Goal: Communication & Community: Participate in discussion

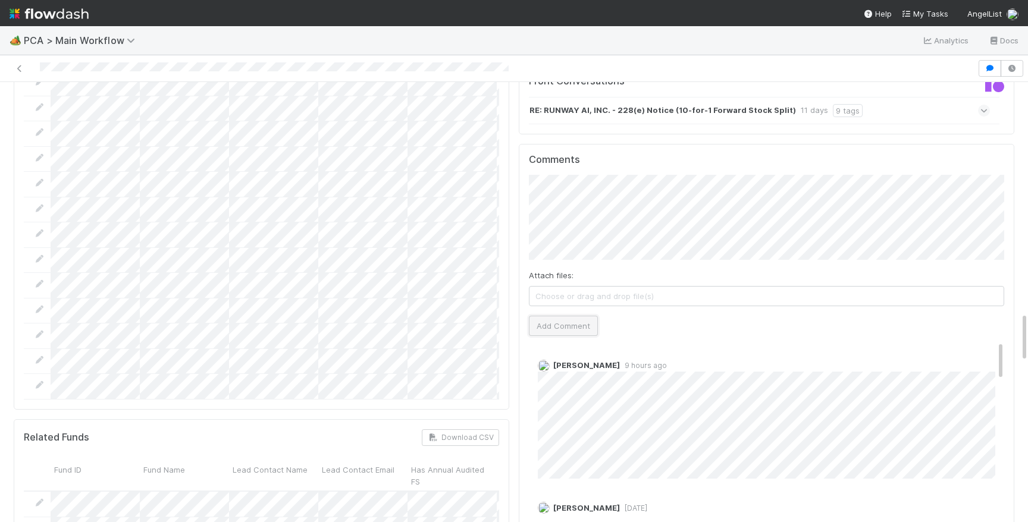
click at [559, 316] on button "Add Comment" at bounding box center [563, 326] width 69 height 20
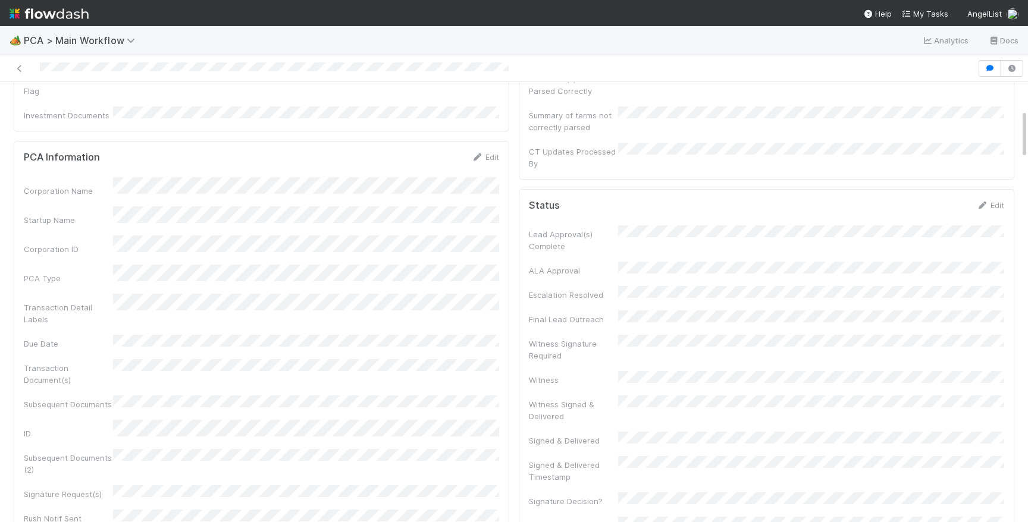
scroll to position [268, 0]
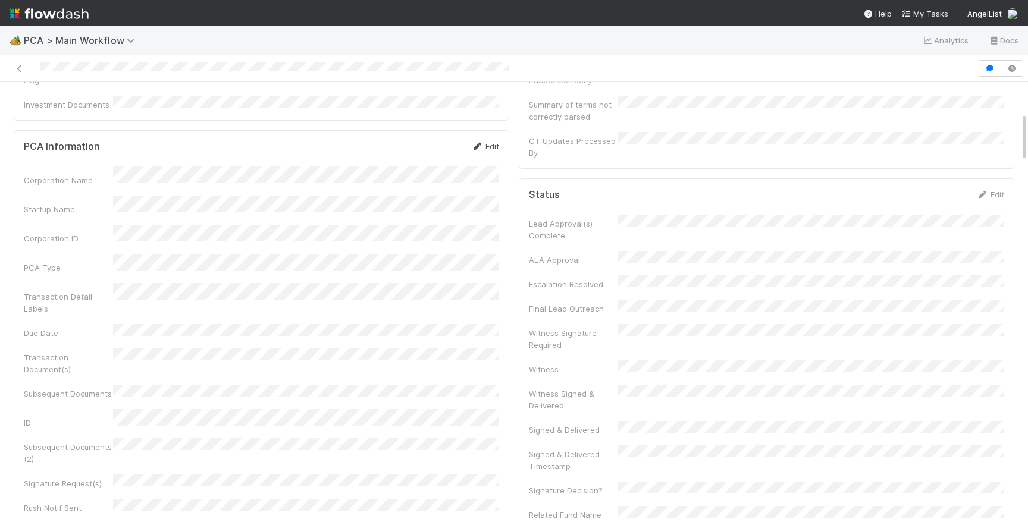
click at [484, 142] on link "Edit" at bounding box center [485, 147] width 28 height 10
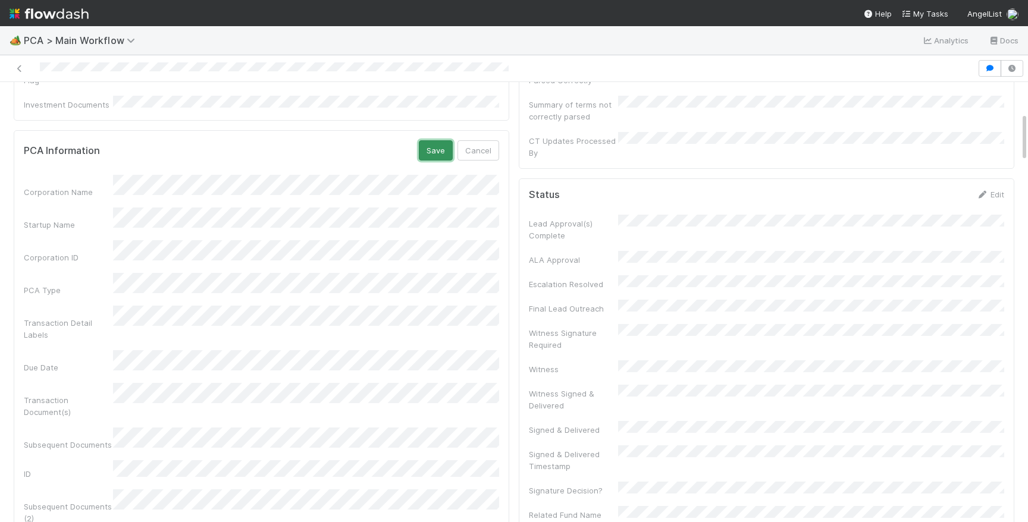
click at [428, 140] on button "Save" at bounding box center [436, 150] width 34 height 20
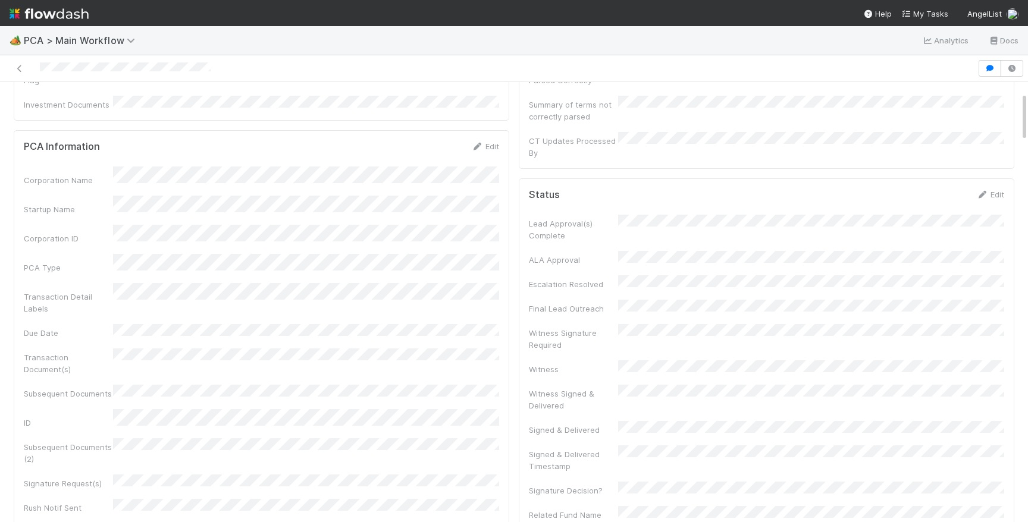
scroll to position [0, 0]
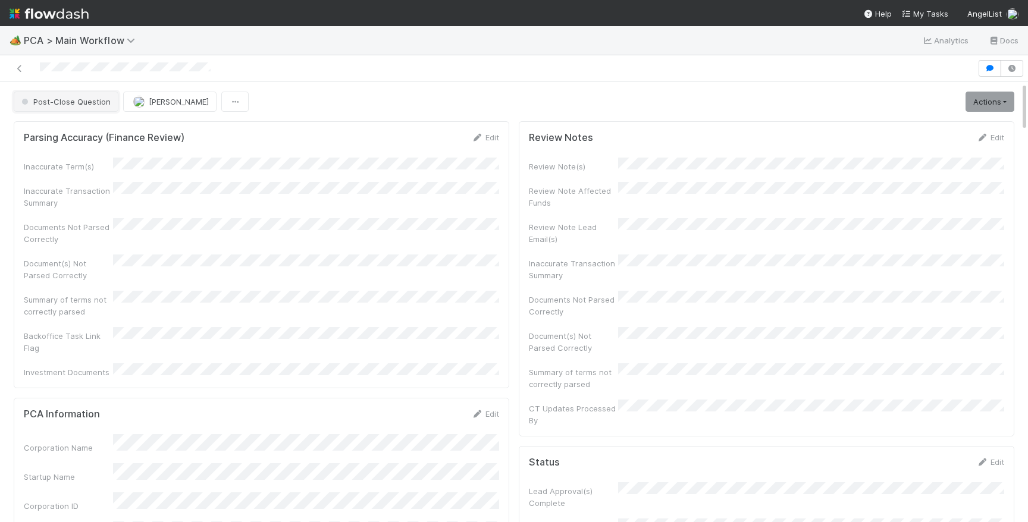
click at [86, 101] on span "Post-Close Question" at bounding box center [65, 102] width 92 height 10
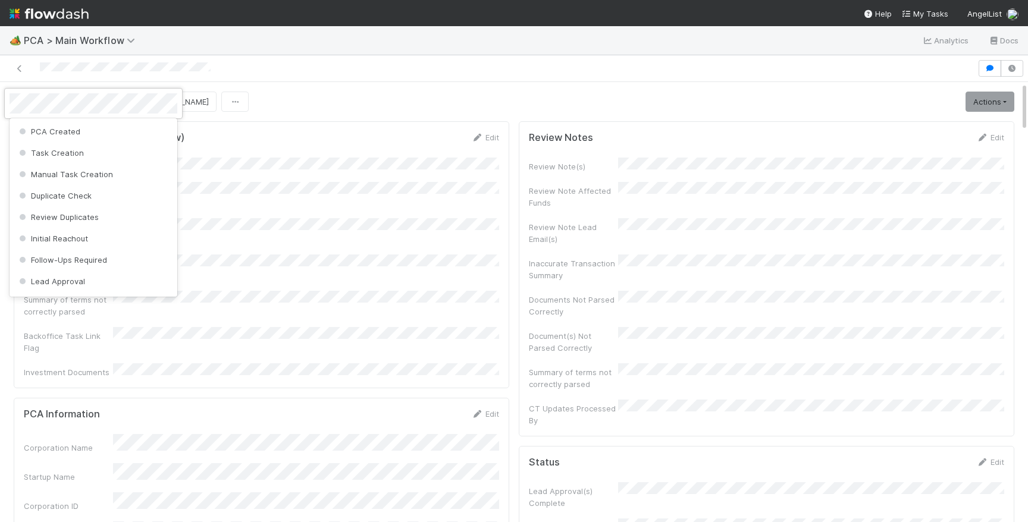
scroll to position [238, 0]
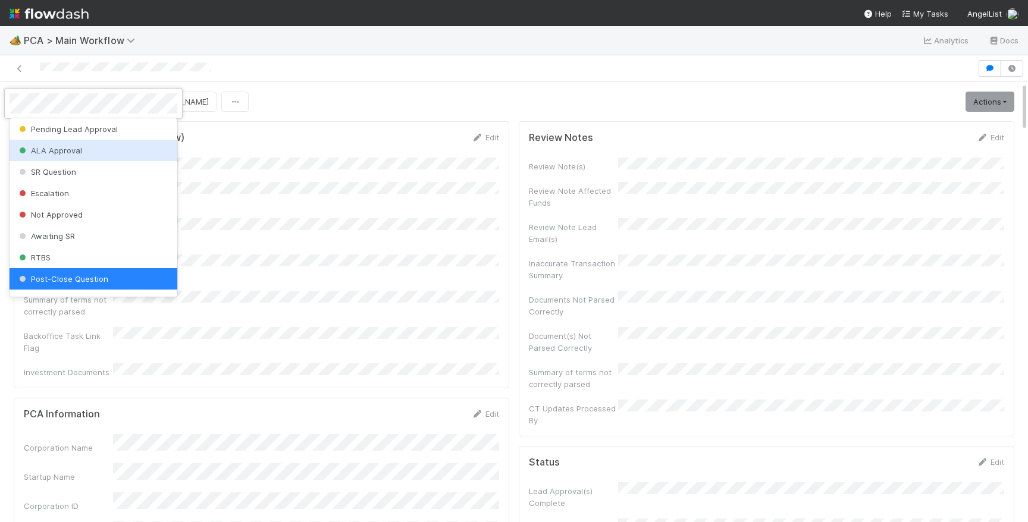
click at [264, 139] on div at bounding box center [514, 261] width 1028 height 522
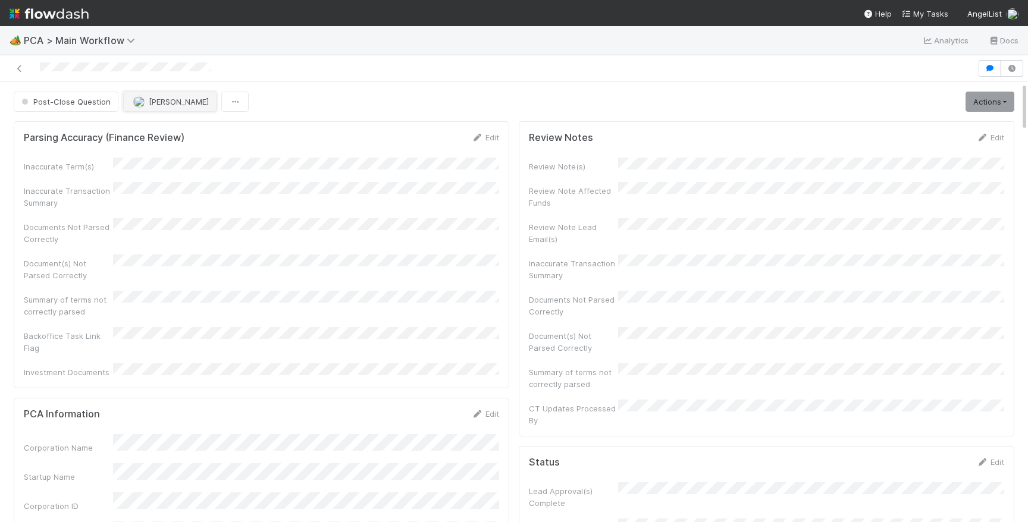
click at [167, 109] on button "Josh Tarr" at bounding box center [169, 102] width 93 height 20
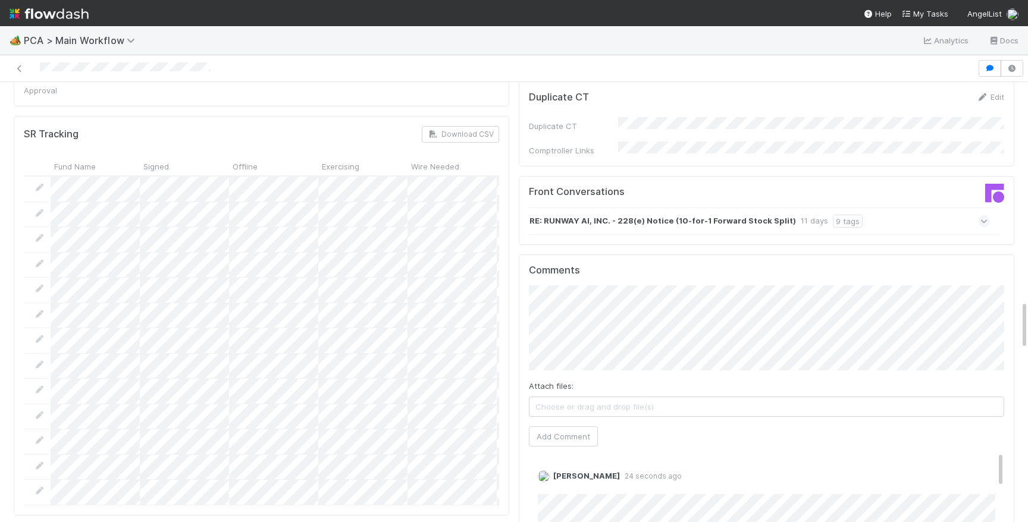
scroll to position [1938, 0]
click at [767, 212] on strong "RE: RUNWAY AI, INC. - 228(e) Notice (10-for-1 Forward Stock Split)" at bounding box center [663, 218] width 267 height 13
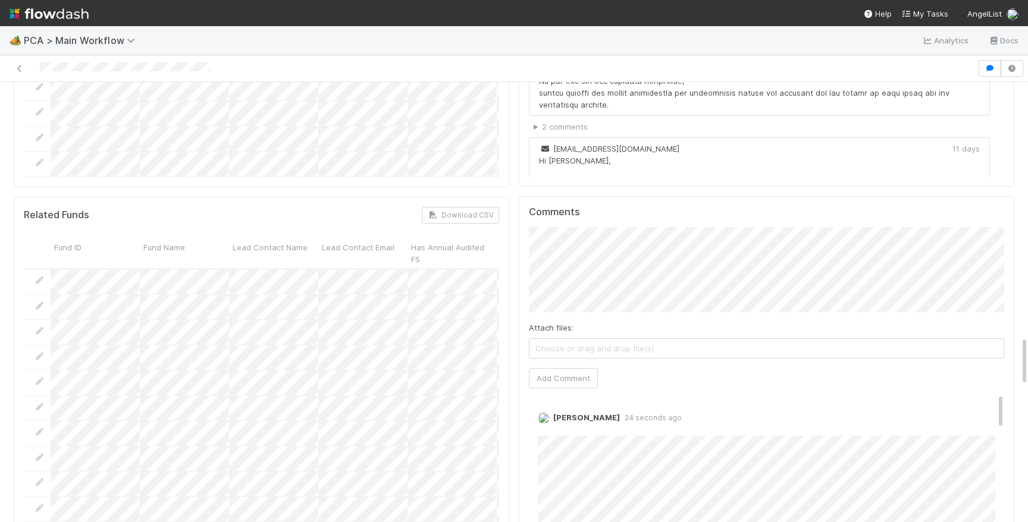
scroll to position [2268, 0]
click at [571, 364] on button "Add Comment" at bounding box center [563, 374] width 69 height 20
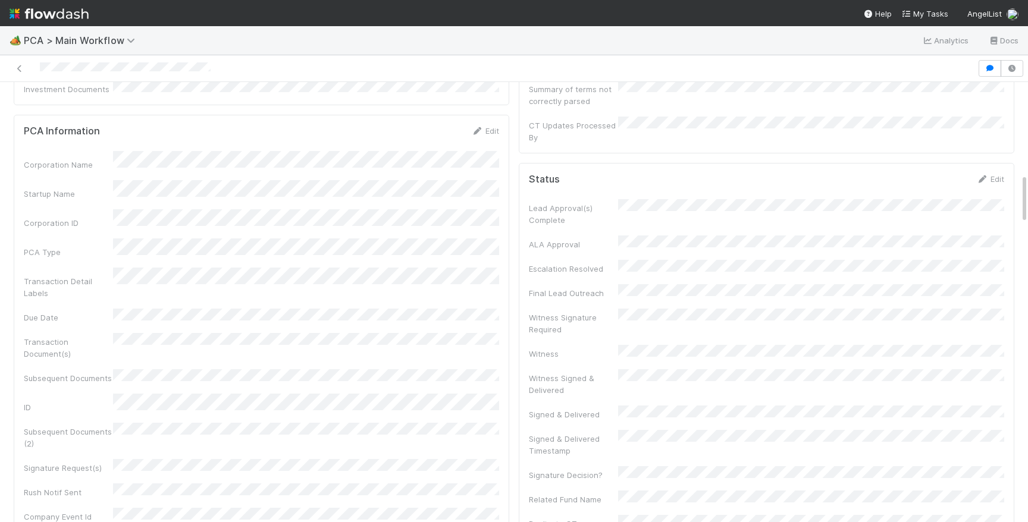
scroll to position [0, 0]
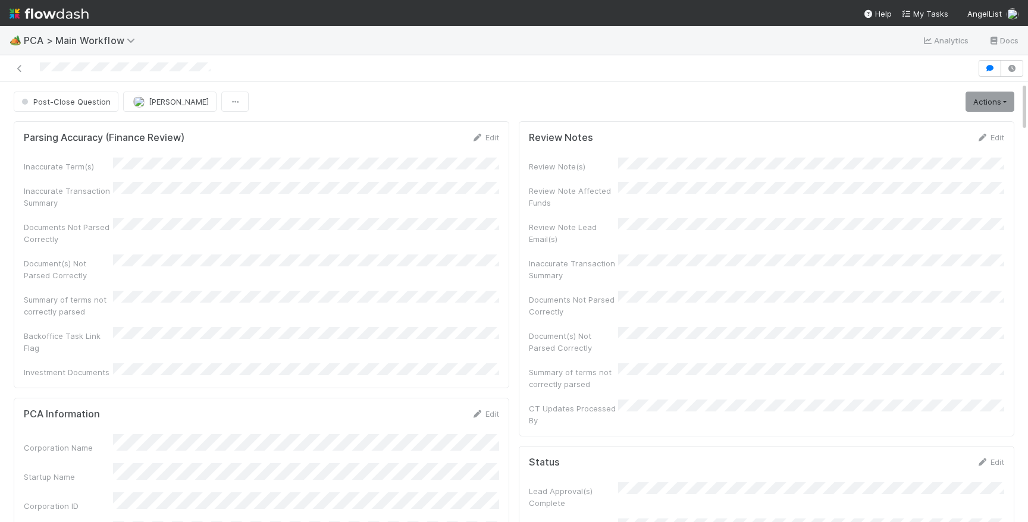
click at [77, 109] on button "Post-Close Question" at bounding box center [66, 102] width 105 height 20
click at [126, 62] on div at bounding box center [489, 68] width 968 height 17
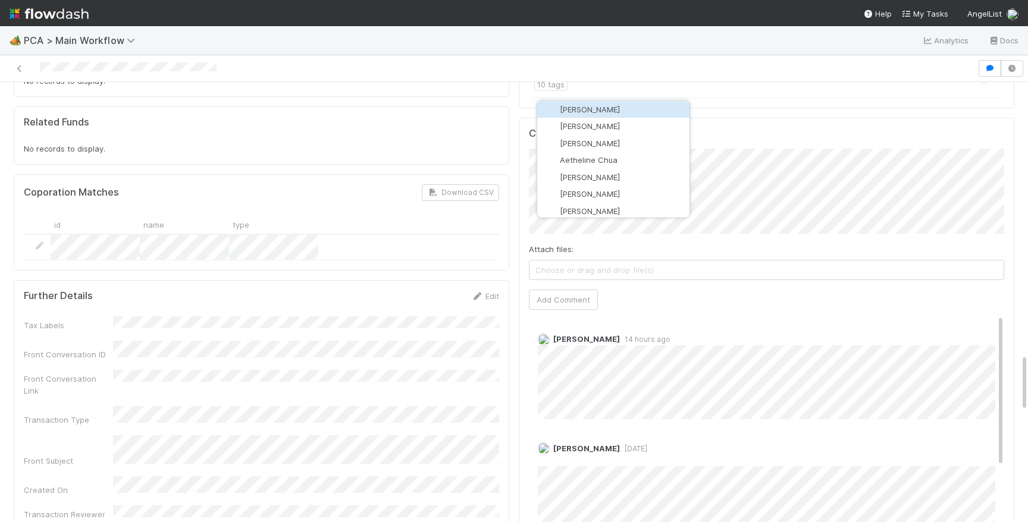
scroll to position [2070, 0]
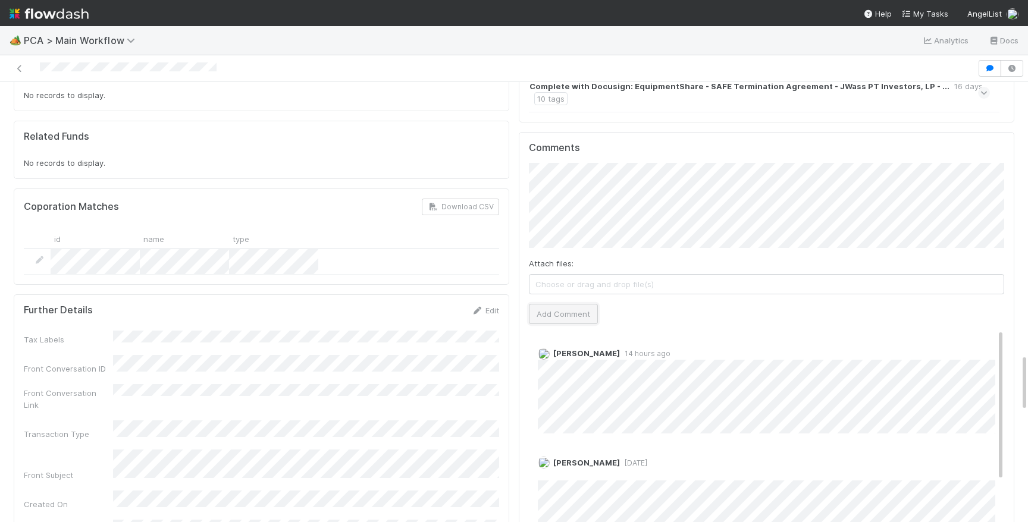
click at [540, 304] on button "Add Comment" at bounding box center [563, 314] width 69 height 20
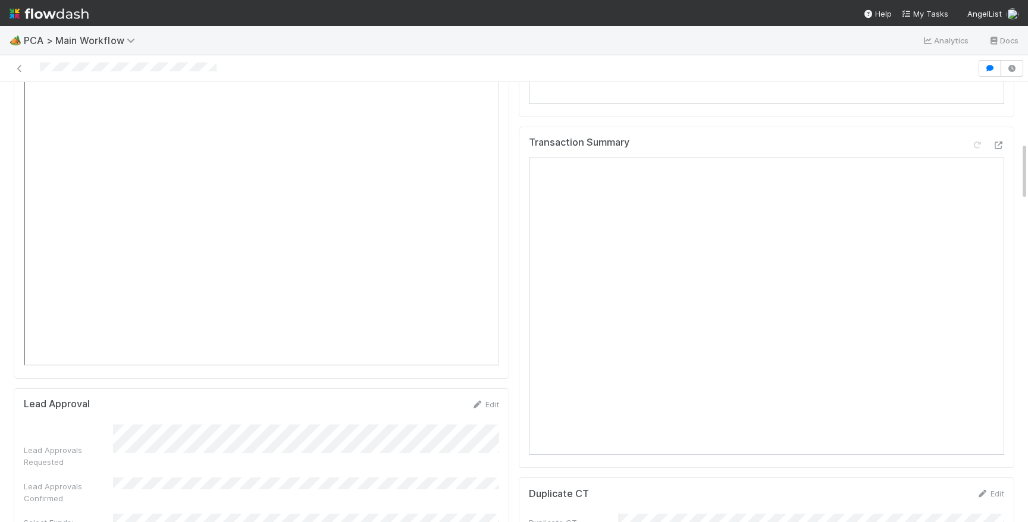
scroll to position [0, 0]
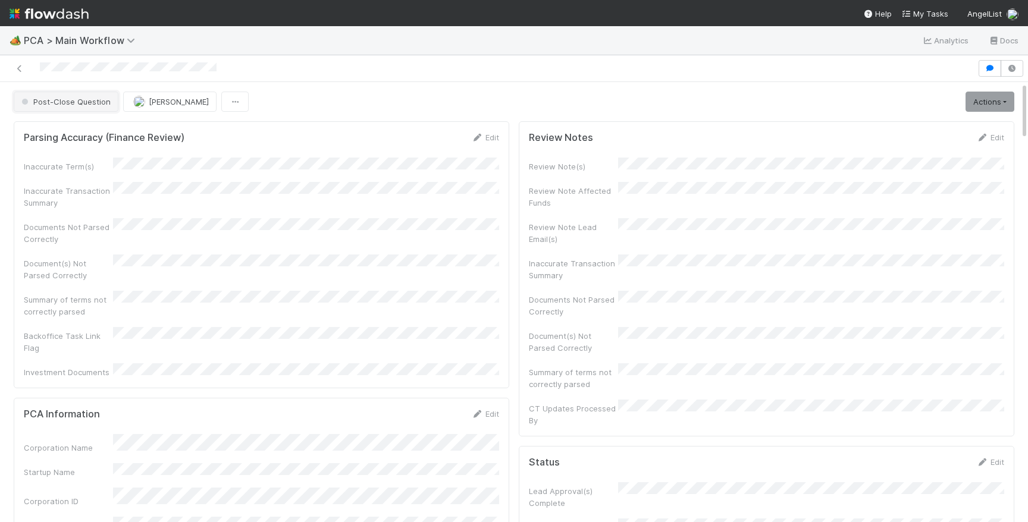
click at [43, 105] on span "Post-Close Question" at bounding box center [65, 102] width 92 height 10
click at [415, 105] on div "Post-Close Question Philip Chung Actions Escalation Post-Close Question Answere…" at bounding box center [514, 102] width 1001 height 20
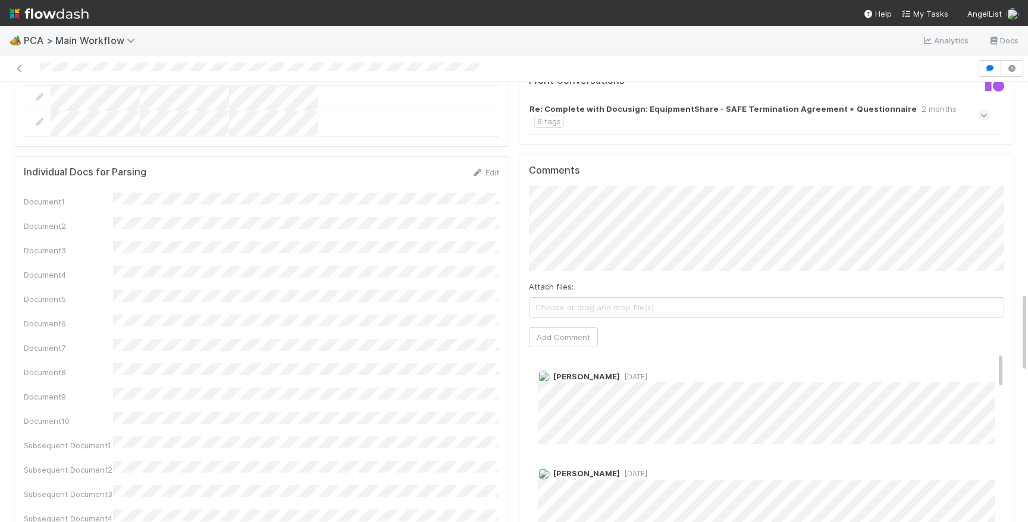
scroll to position [1085, 0]
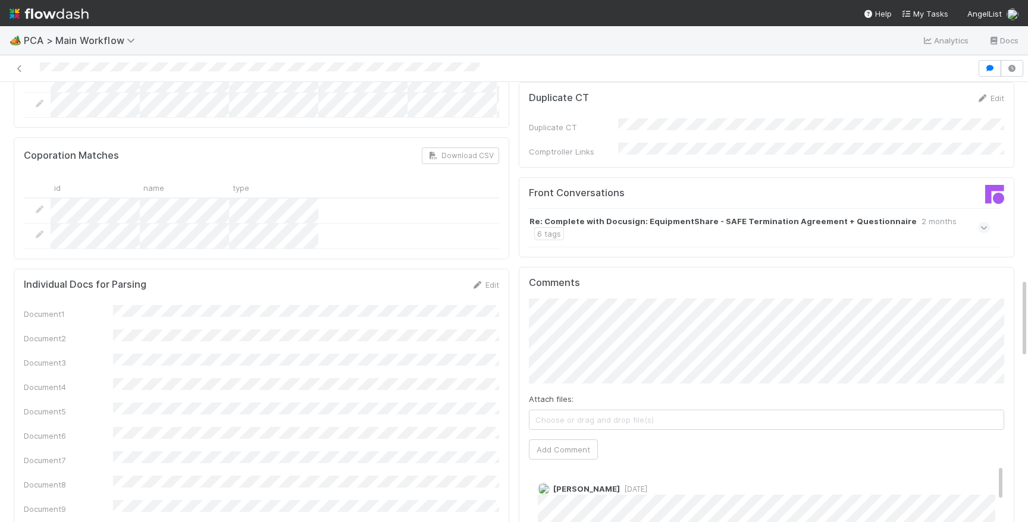
click at [877, 307] on div "Attach files: Choose or drag and drop file(s) Add Comment" at bounding box center [766, 379] width 475 height 161
click at [578, 440] on button "Add Comment" at bounding box center [563, 450] width 69 height 20
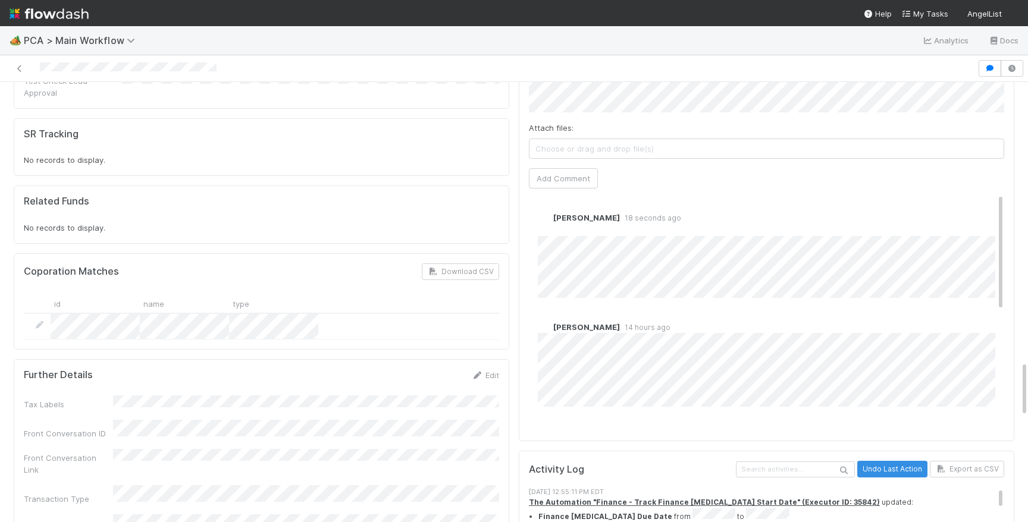
scroll to position [2205, 0]
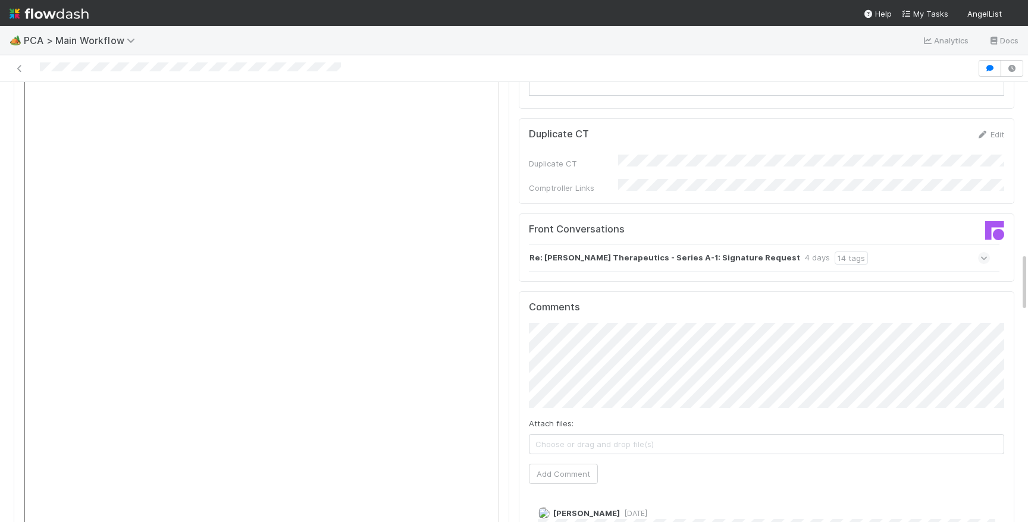
scroll to position [1214, 0]
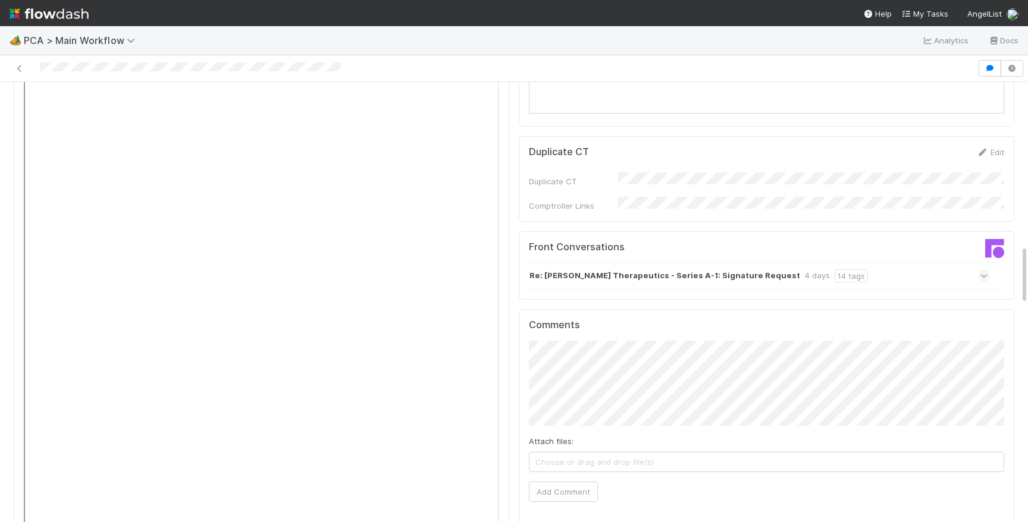
click at [909, 262] on div "Re: [PERSON_NAME] Therapeutics - Series A-1: Signature Request 4 days 14 tags" at bounding box center [759, 275] width 461 height 27
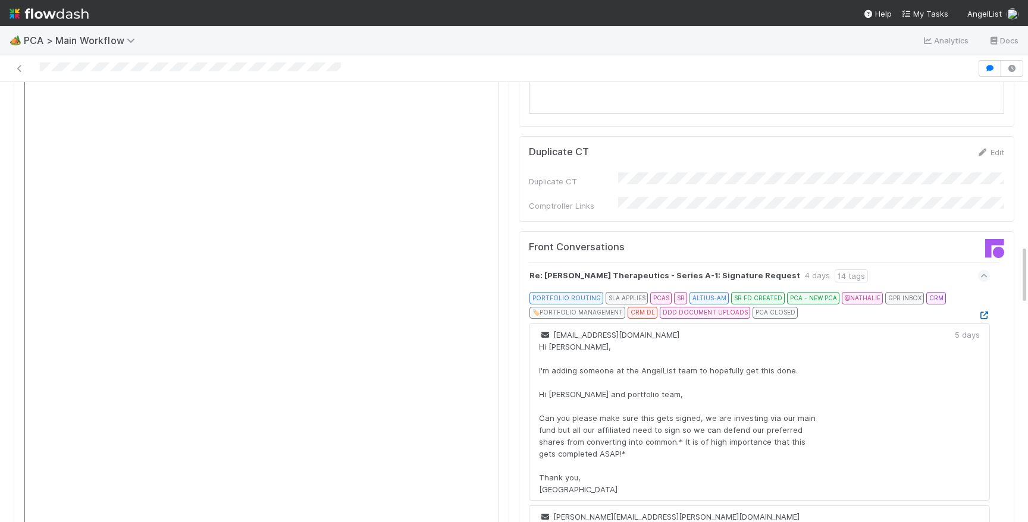
click at [983, 312] on icon at bounding box center [984, 316] width 12 height 8
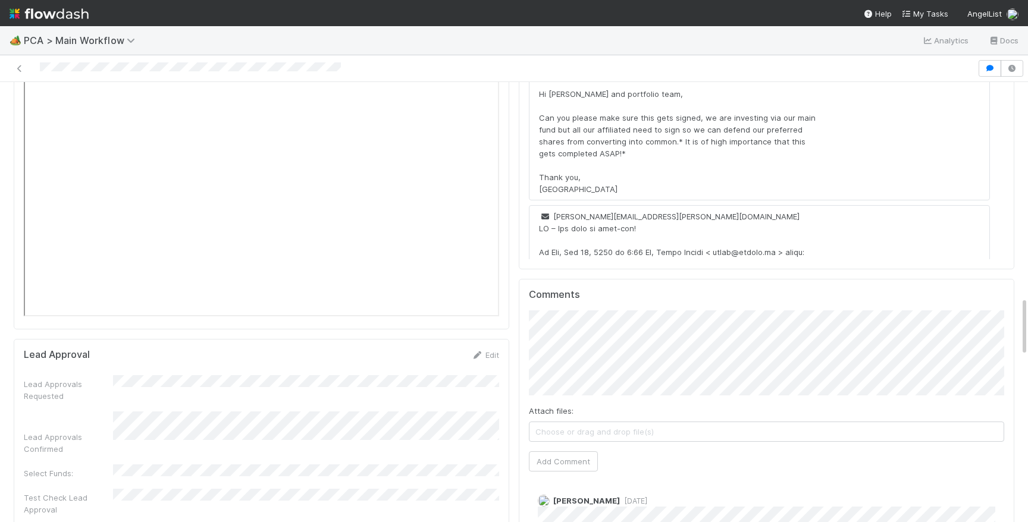
scroll to position [1476, 0]
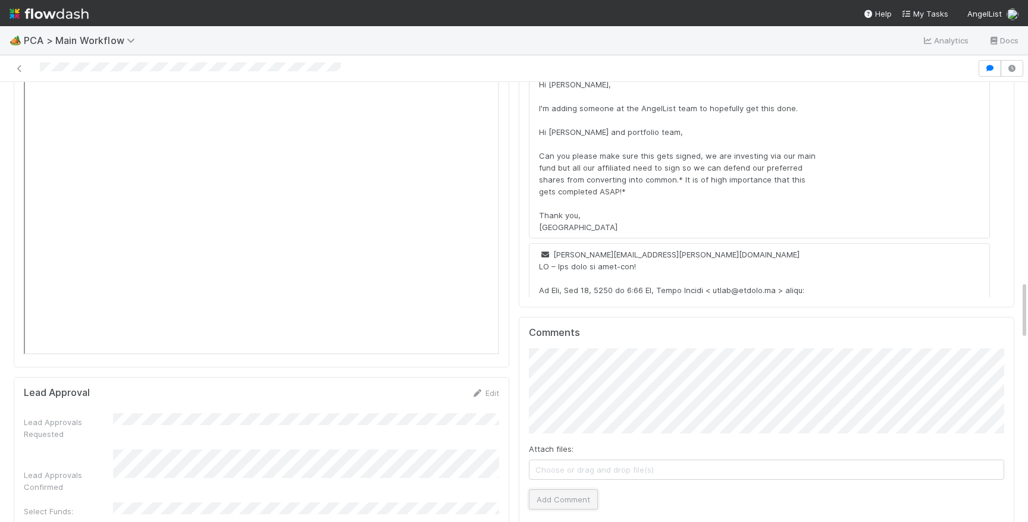
click at [558, 490] on button "Add Comment" at bounding box center [563, 500] width 69 height 20
